Goal: Transaction & Acquisition: Purchase product/service

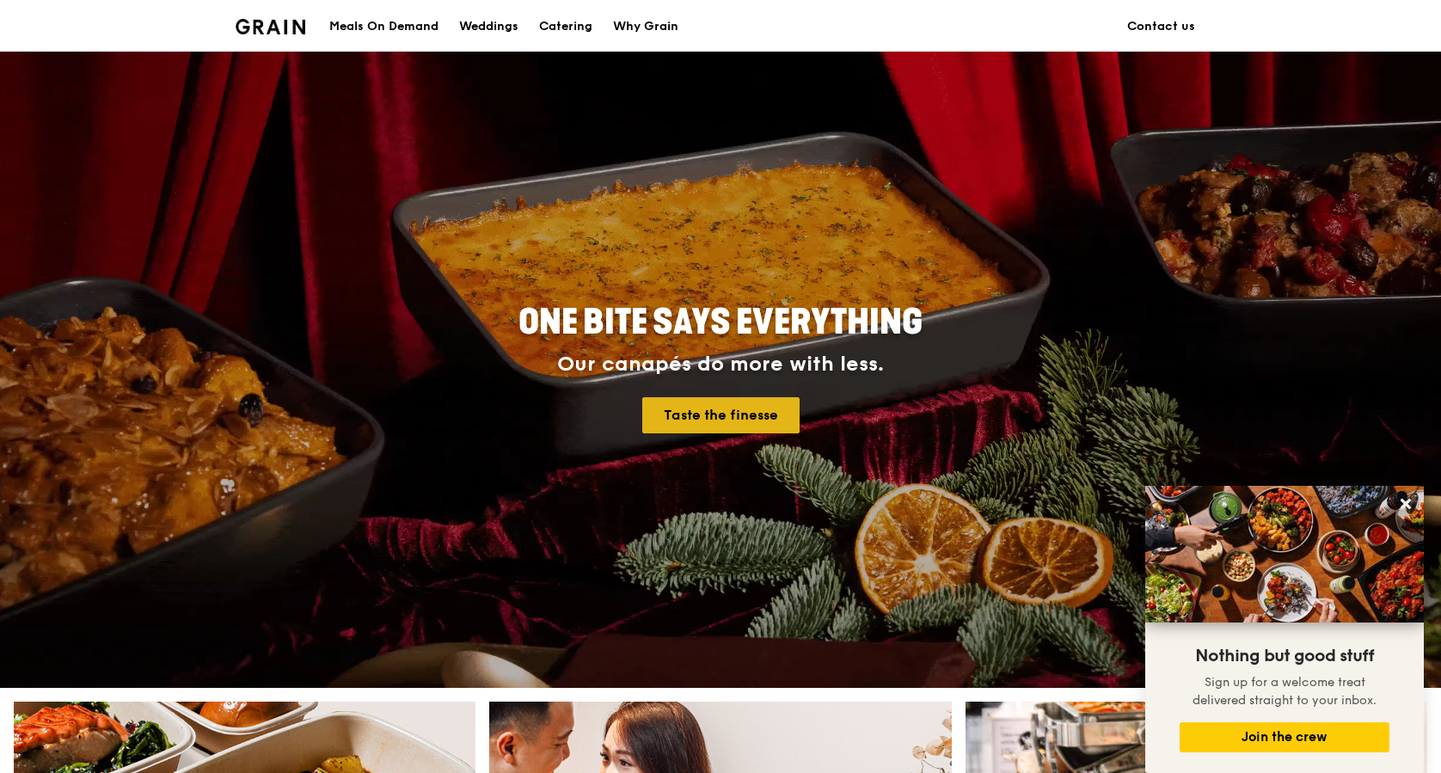
scroll to position [430, 0]
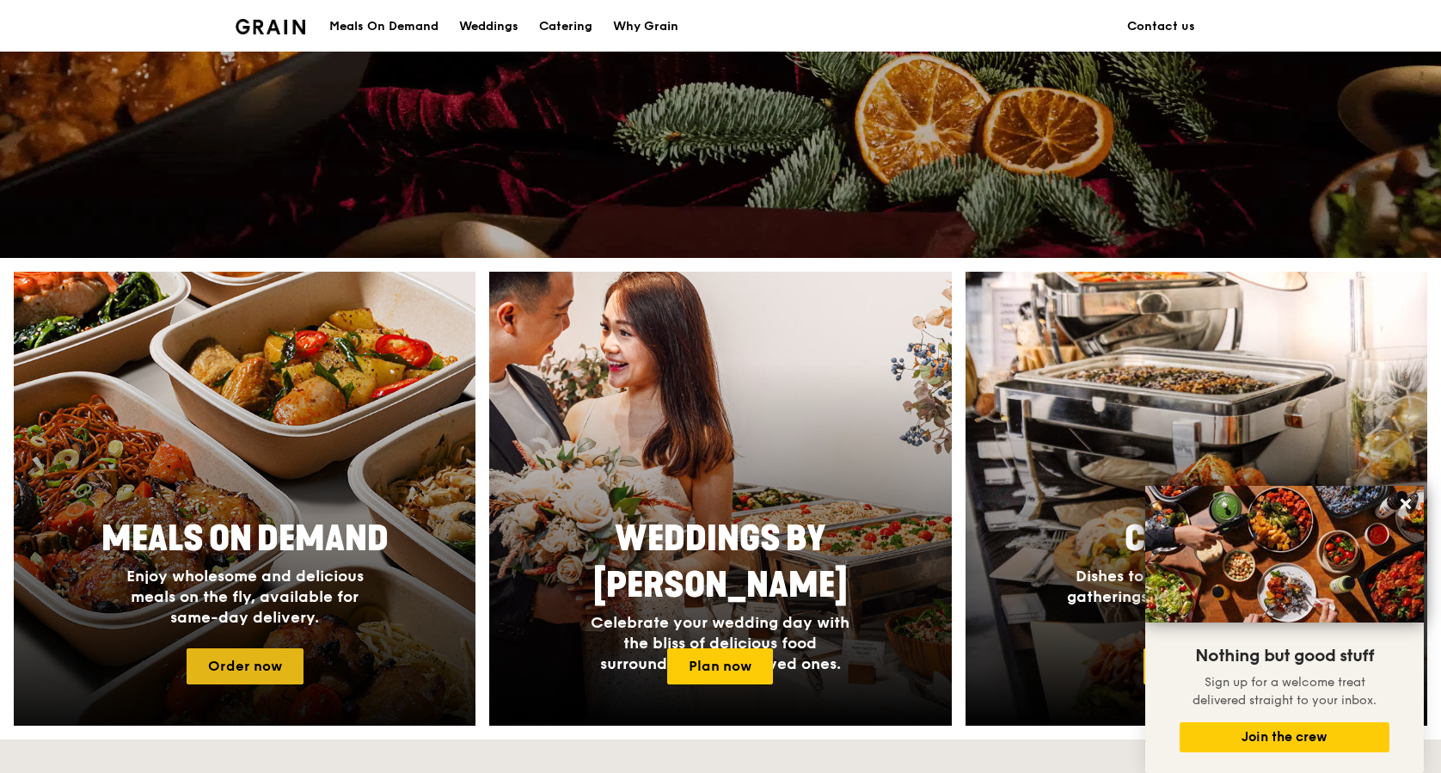
click at [236, 661] on link "Order now" at bounding box center [245, 666] width 117 height 36
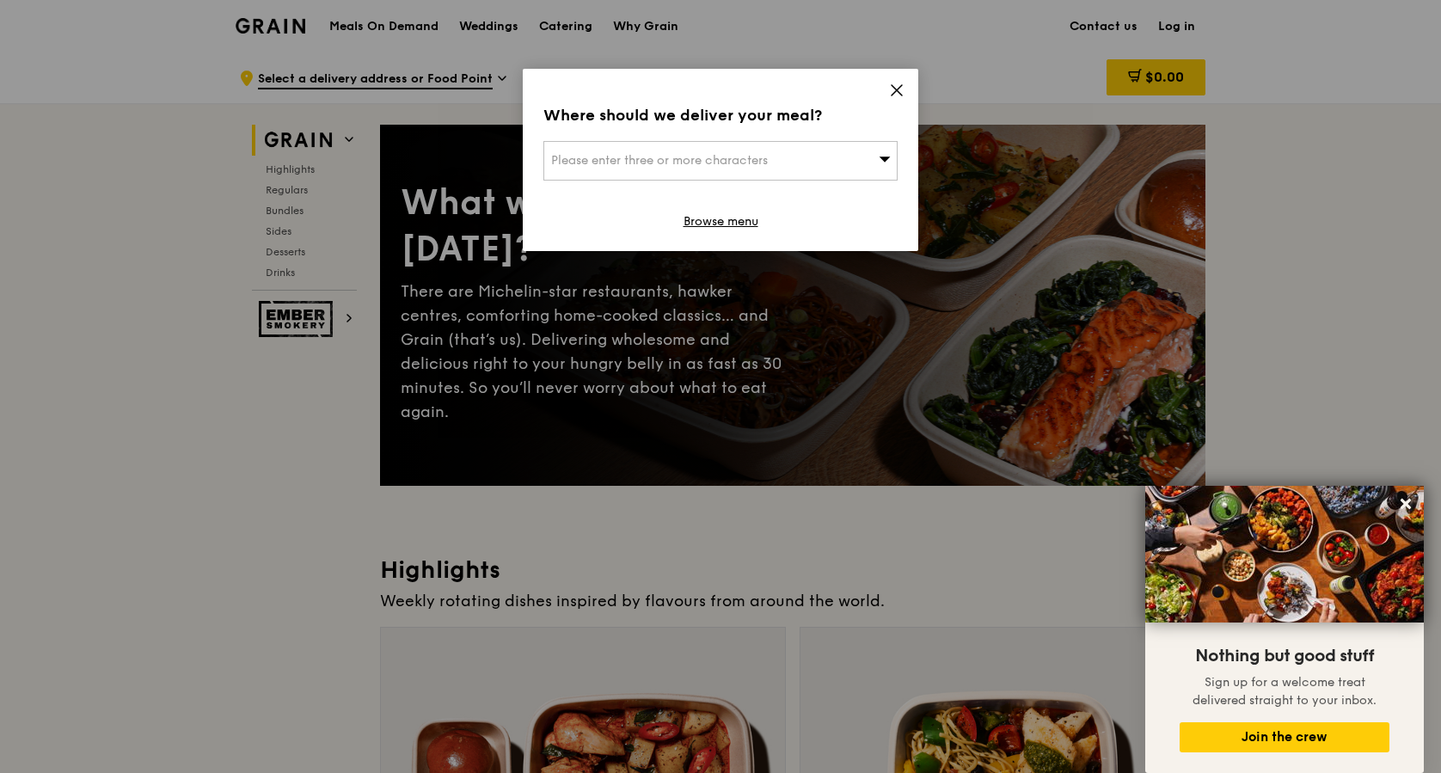
click at [896, 90] on icon at bounding box center [896, 90] width 10 height 10
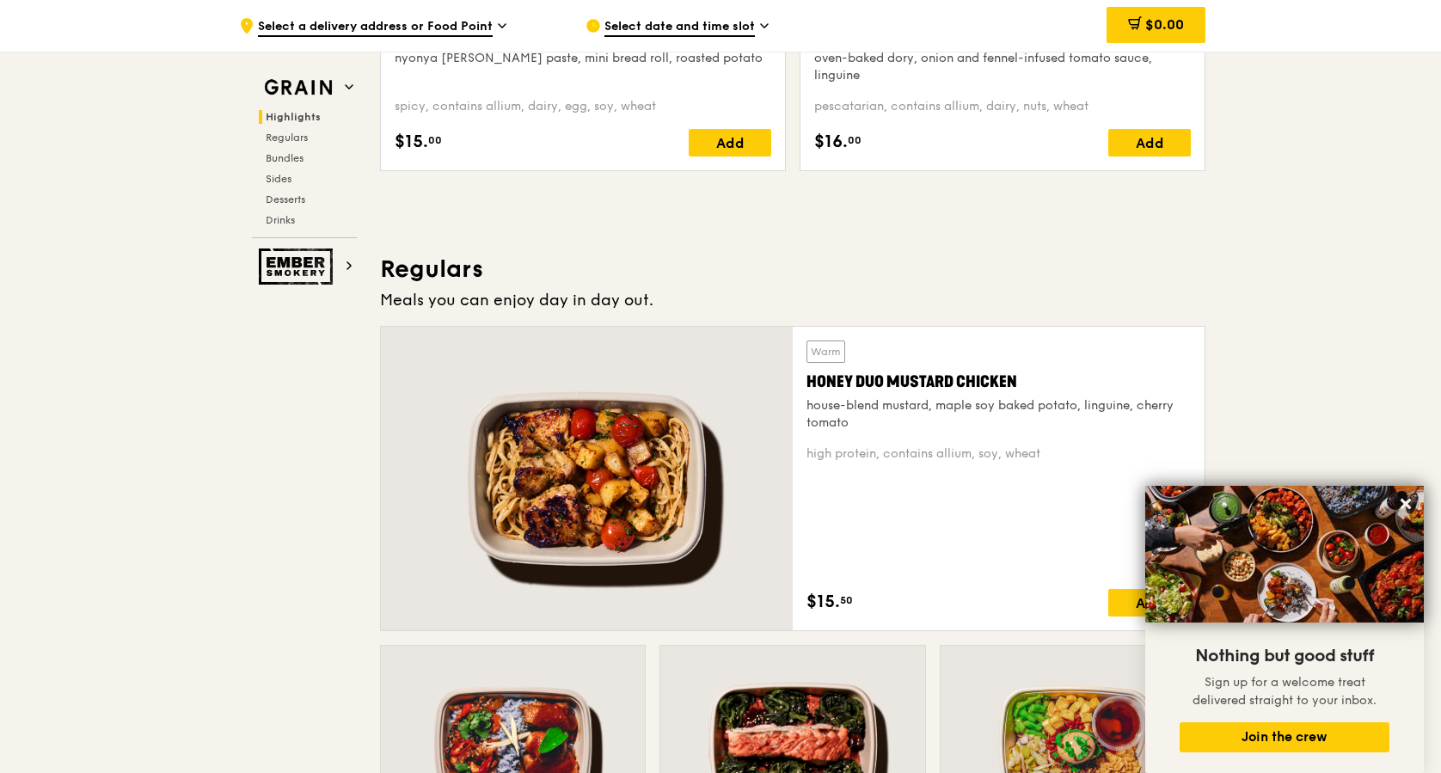
scroll to position [1375, 0]
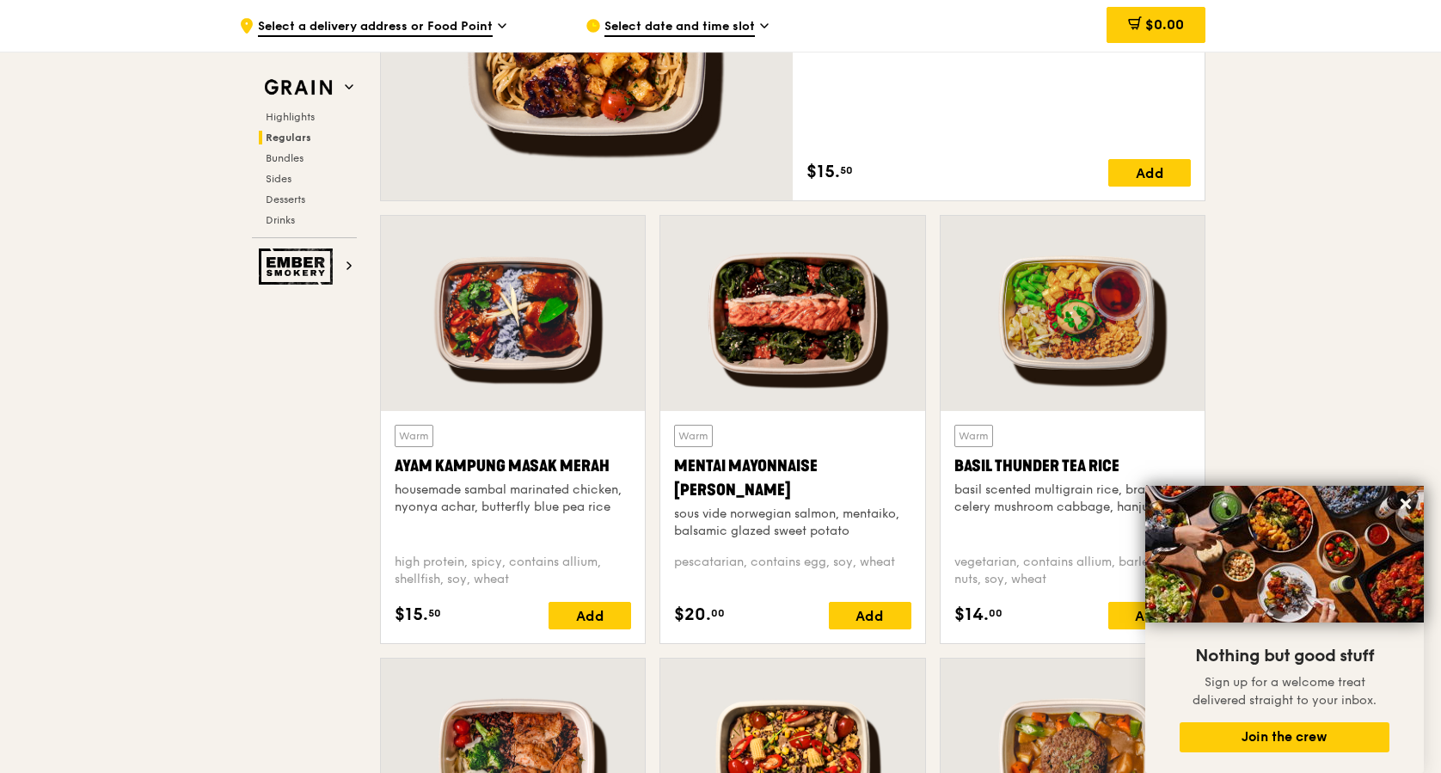
click at [775, 464] on div "Mentai Mayonnaise [PERSON_NAME]" at bounding box center [792, 478] width 236 height 48
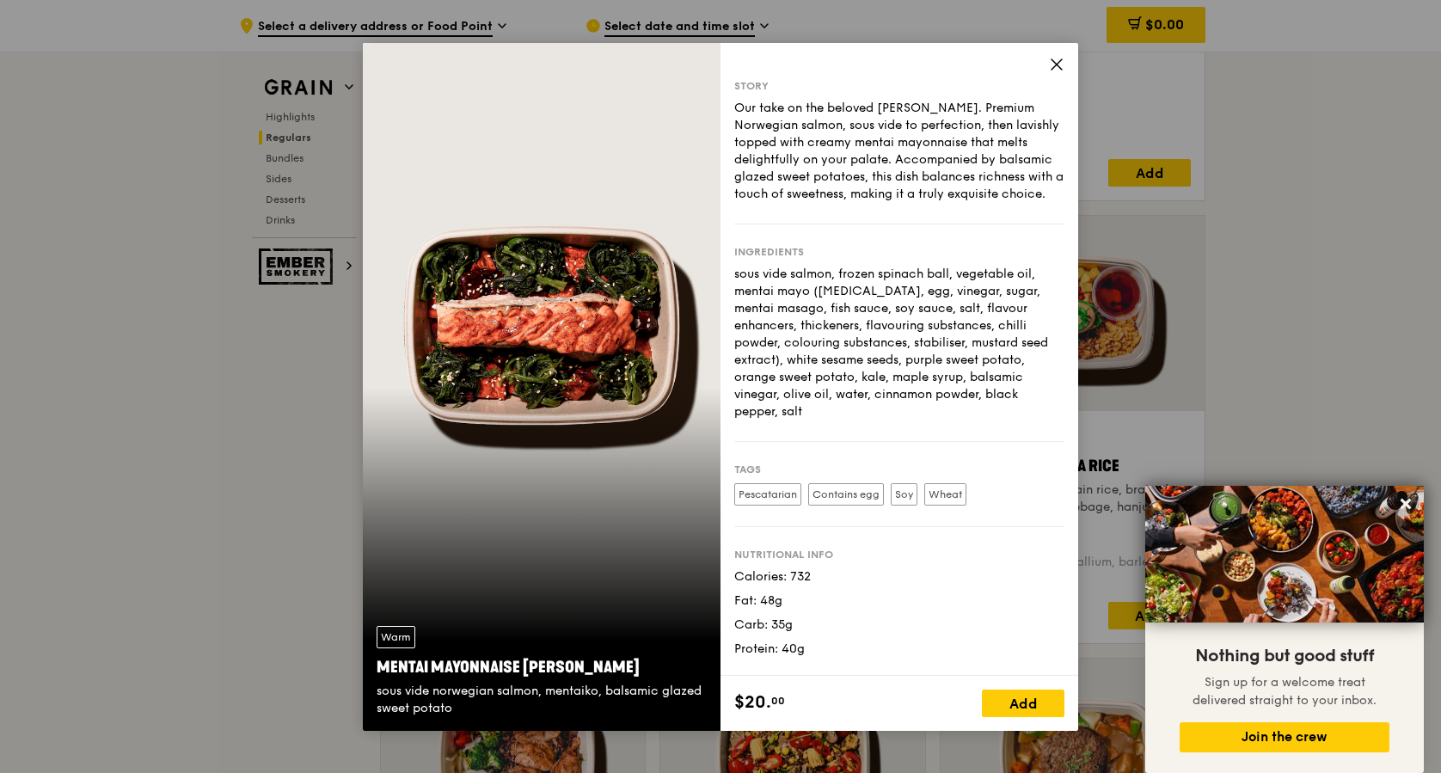
scroll to position [1547, 0]
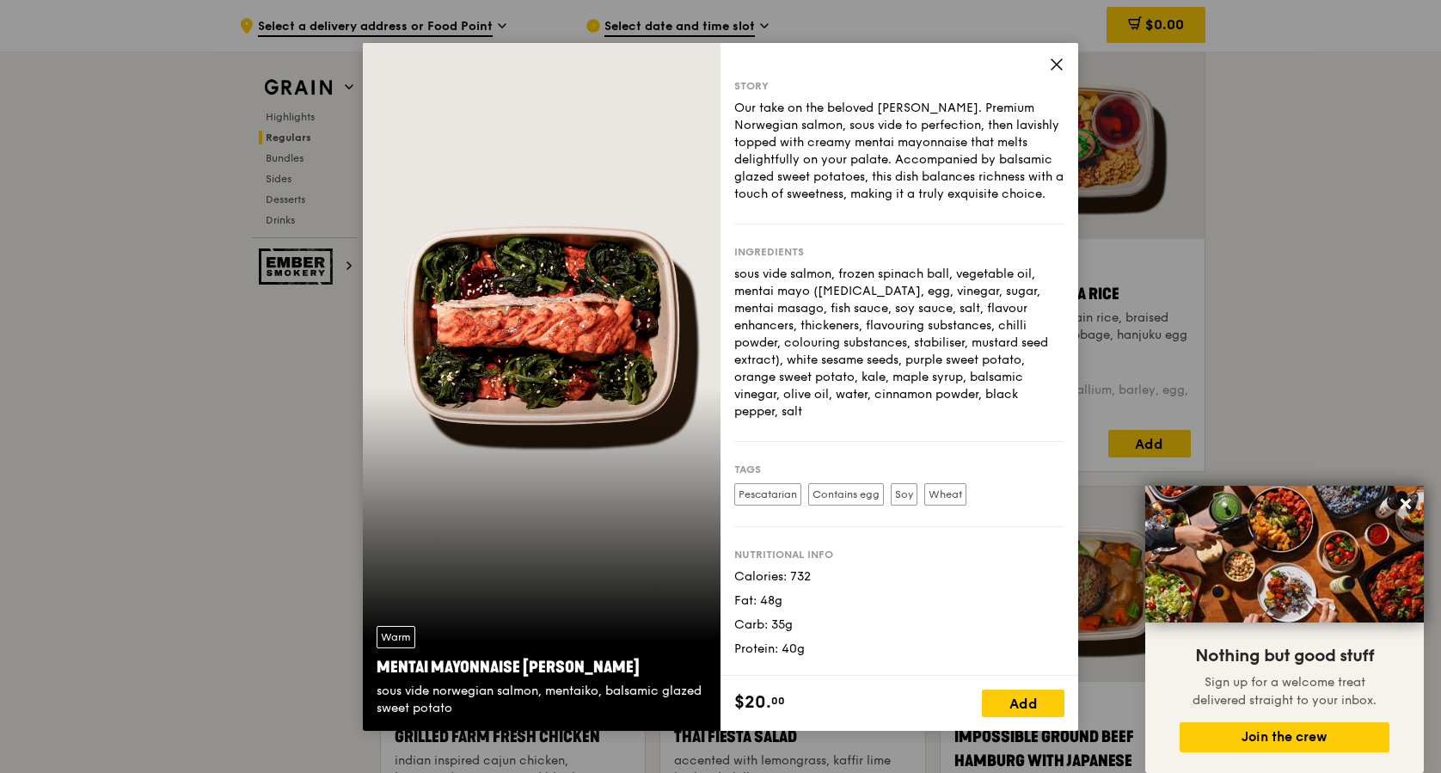
click at [1051, 68] on icon at bounding box center [1056, 64] width 15 height 15
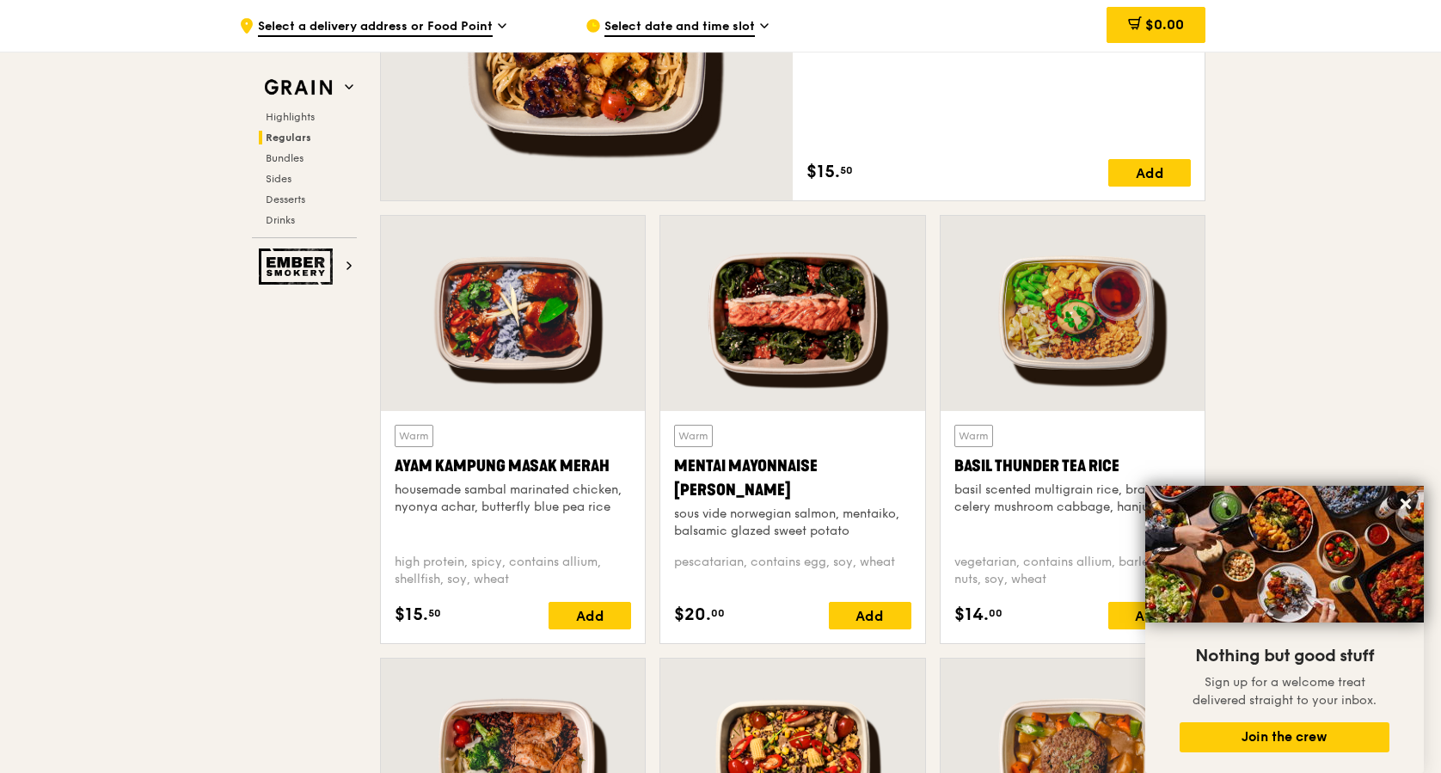
scroll to position [1461, 0]
